Goal: Transaction & Acquisition: Purchase product/service

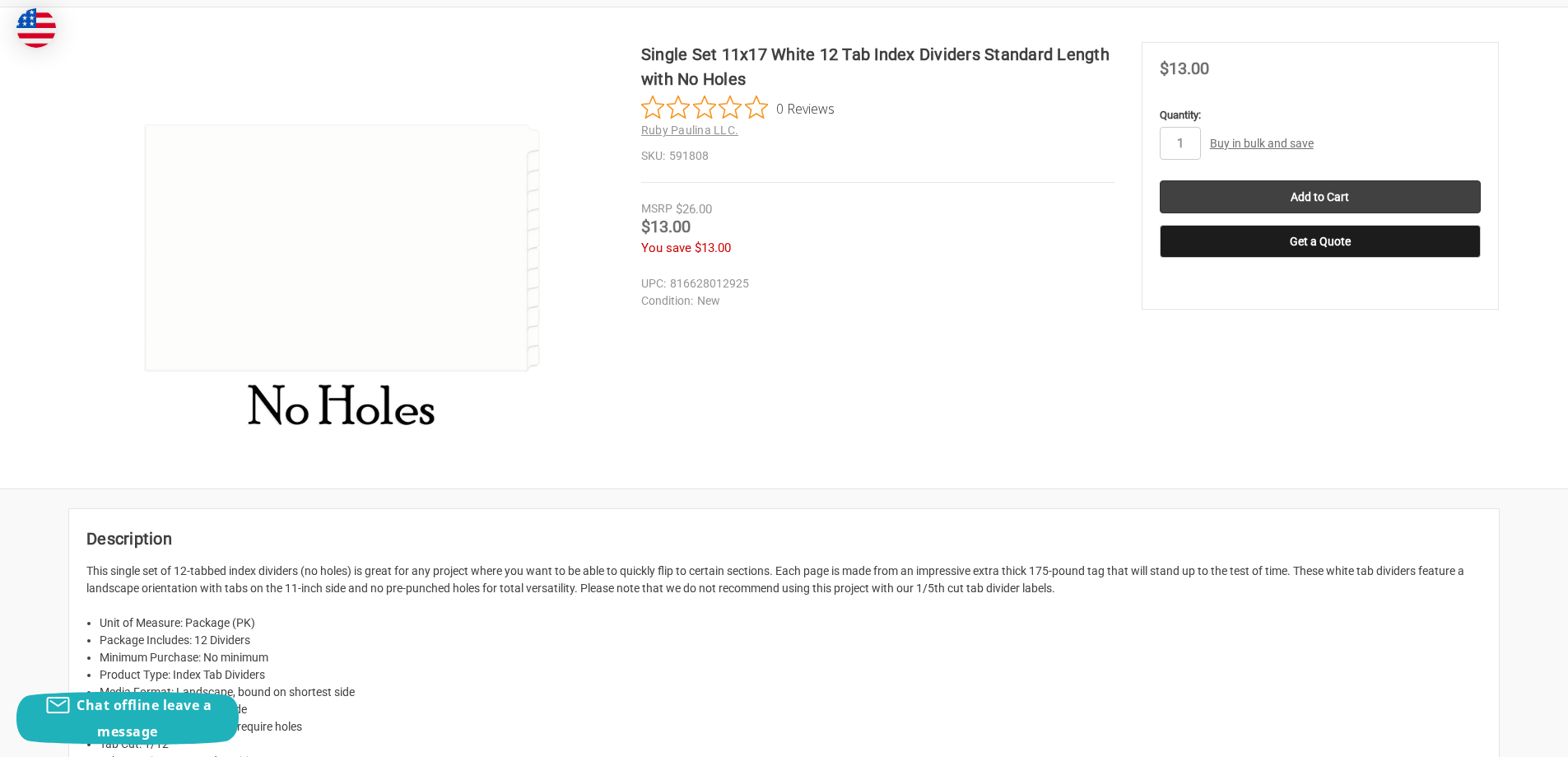
scroll to position [247, 0]
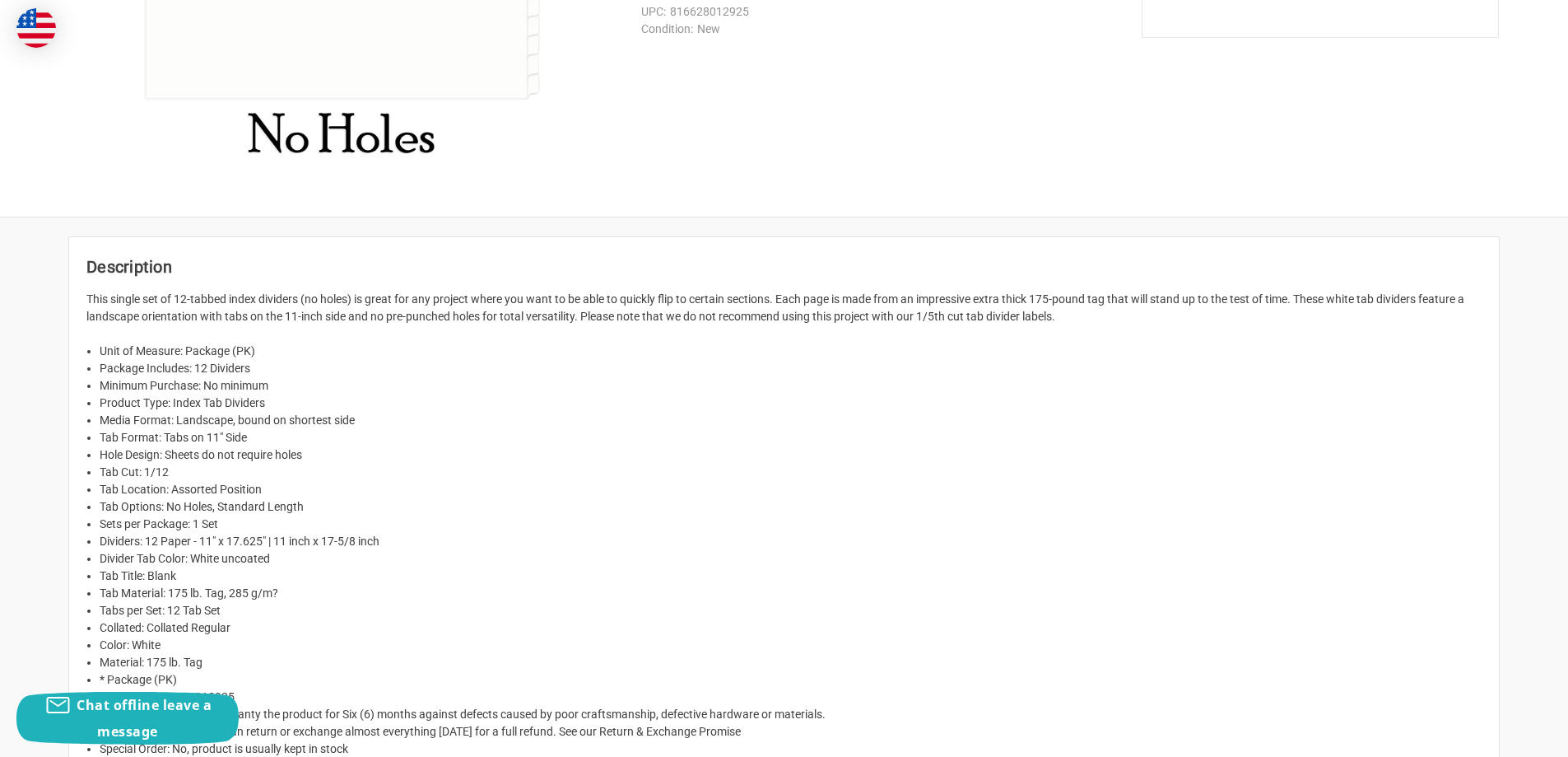
scroll to position [659, 0]
